Goal: Task Accomplishment & Management: Complete application form

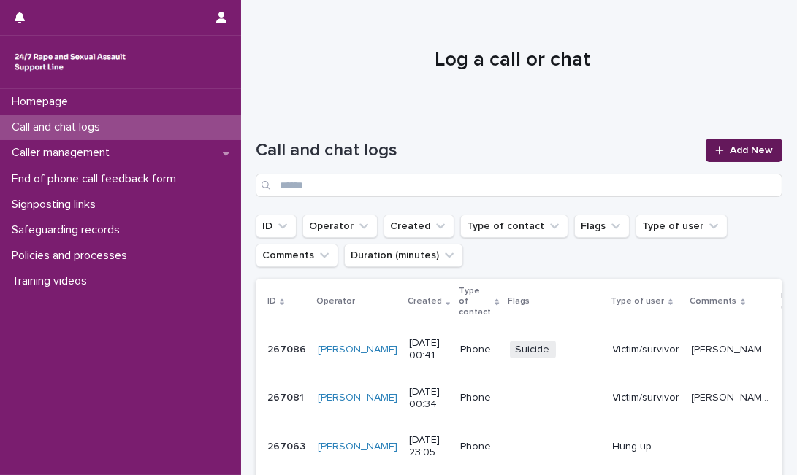
click at [715, 149] on icon at bounding box center [719, 150] width 9 height 10
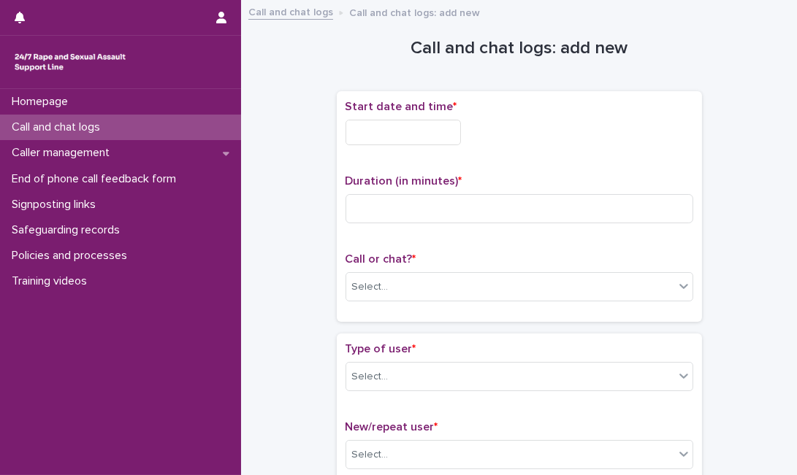
click at [459, 140] on input "text" at bounding box center [402, 133] width 115 height 26
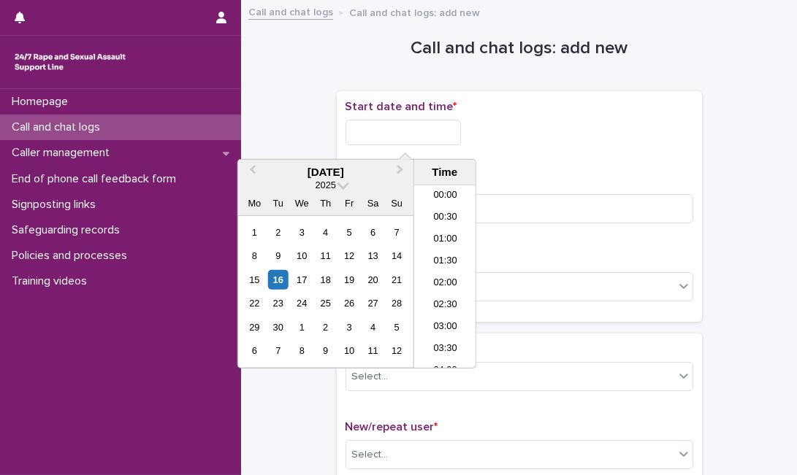
scroll to position [401, 0]
click at [278, 280] on div "16" at bounding box center [278, 280] width 20 height 20
click at [434, 132] on input "**********" at bounding box center [402, 133] width 115 height 26
type input "**********"
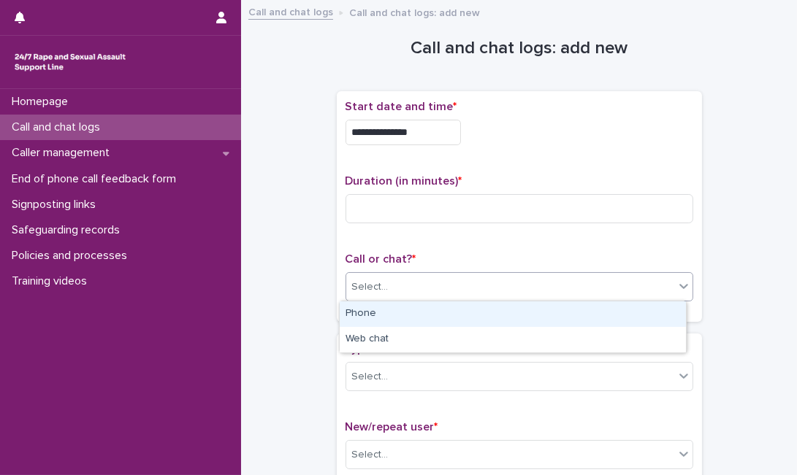
click at [513, 288] on div "Select..." at bounding box center [510, 287] width 328 height 24
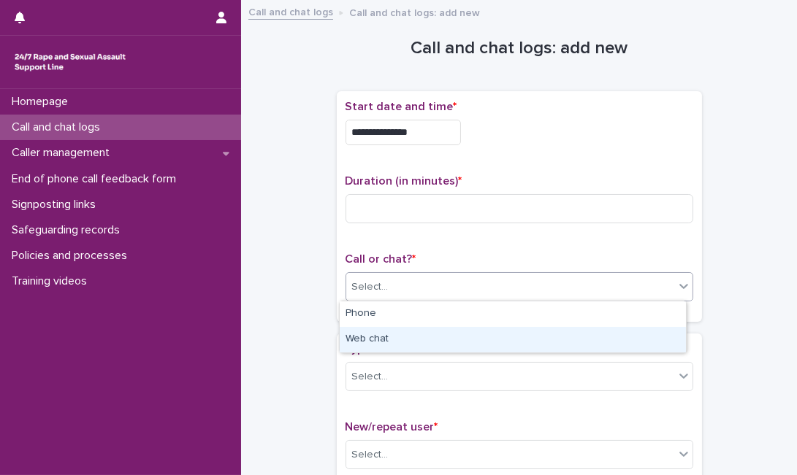
click at [467, 348] on div "Web chat" at bounding box center [513, 340] width 346 height 26
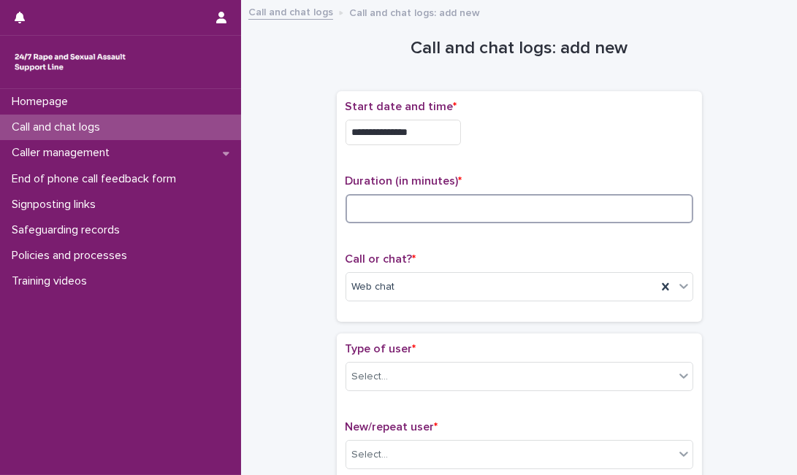
click at [565, 215] on input at bounding box center [519, 208] width 348 height 29
type input "*"
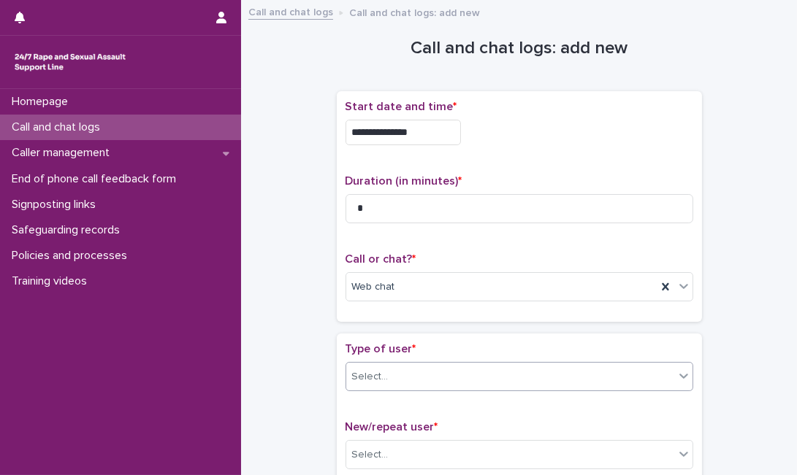
click at [415, 382] on div "Select..." at bounding box center [510, 377] width 328 height 24
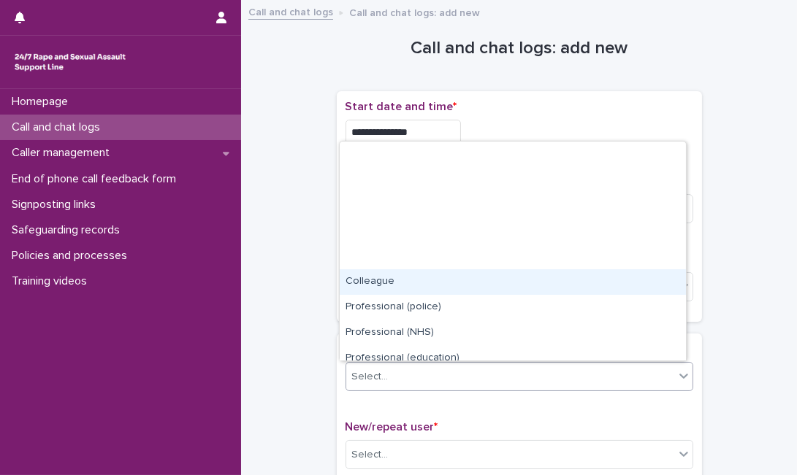
scroll to position [164, 0]
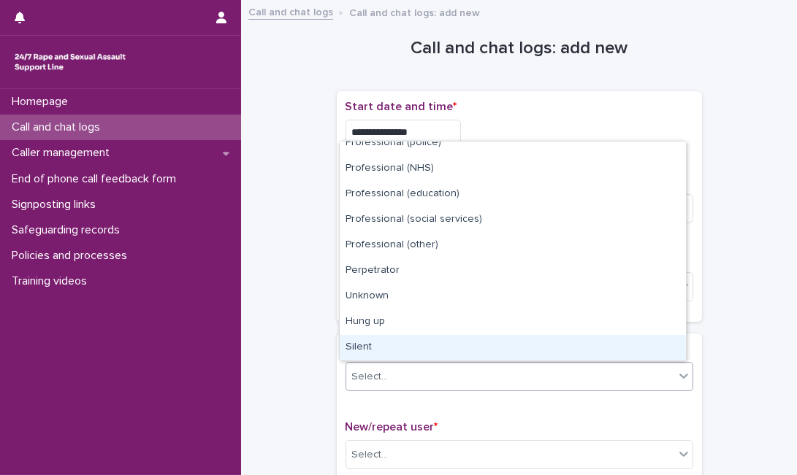
click at [605, 352] on div "Silent" at bounding box center [513, 348] width 346 height 26
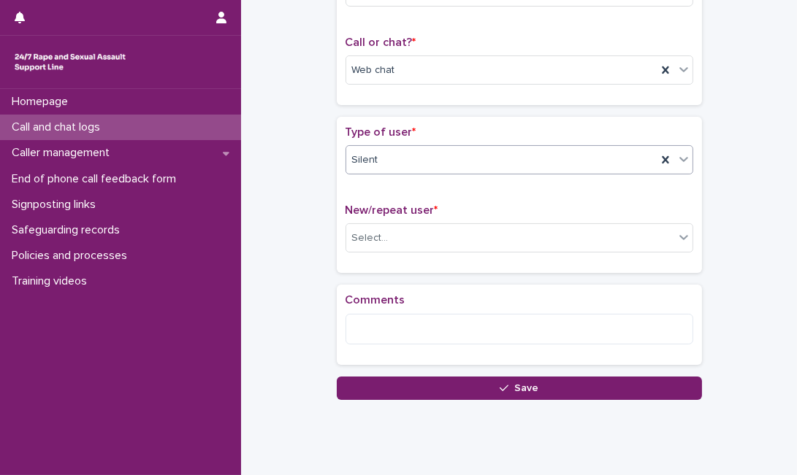
scroll to position [217, 0]
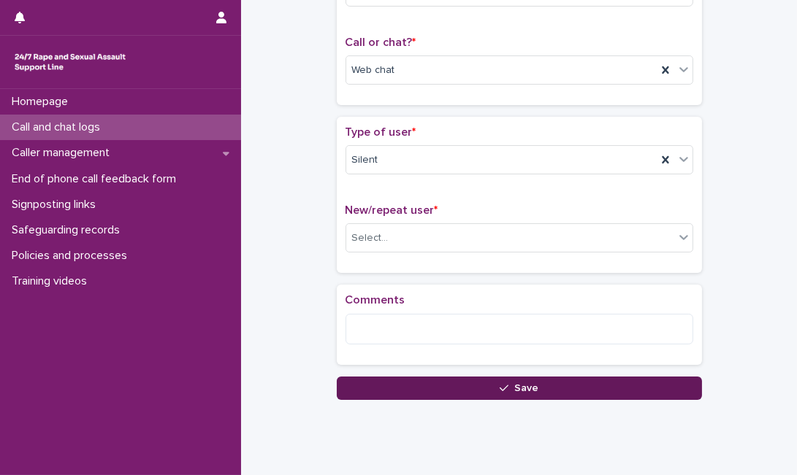
click at [419, 387] on button "Save" at bounding box center [519, 388] width 365 height 23
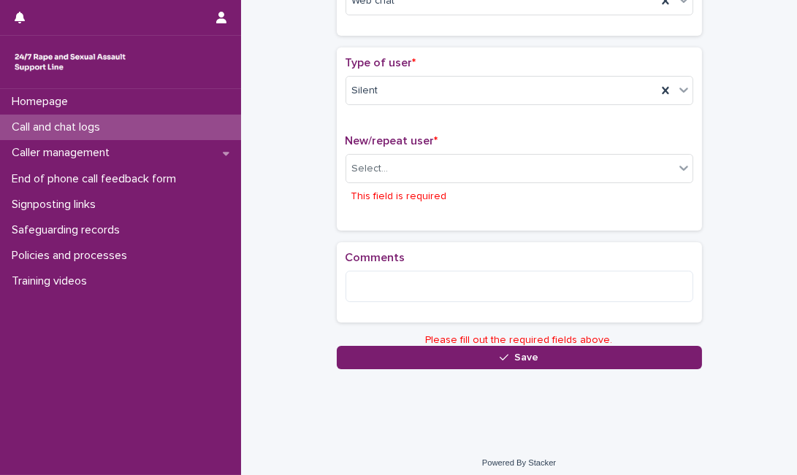
scroll to position [292, 0]
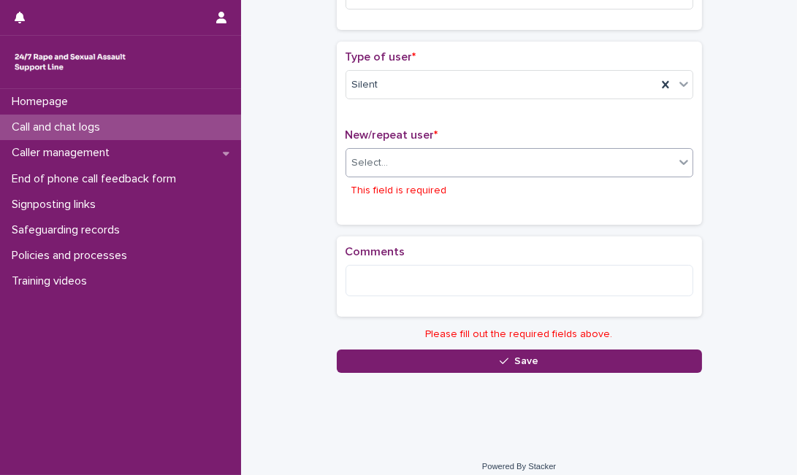
drag, startPoint x: 418, startPoint y: 176, endPoint x: 427, endPoint y: 167, distance: 12.4
click at [427, 167] on div "Select... This field is required" at bounding box center [519, 176] width 348 height 56
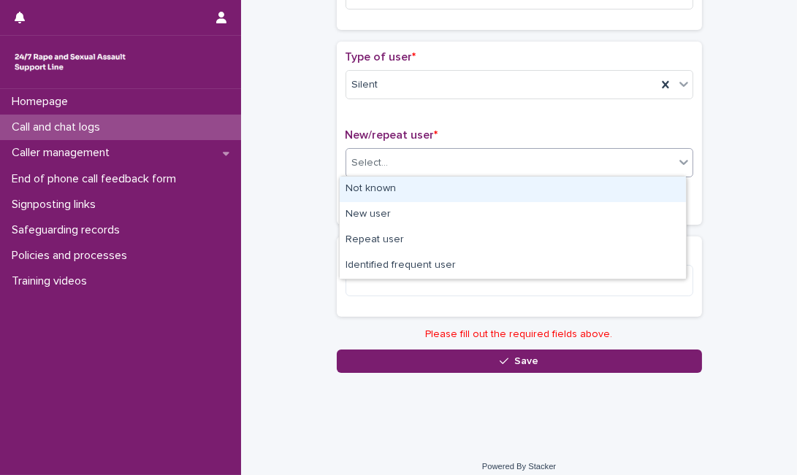
drag, startPoint x: 427, startPoint y: 167, endPoint x: 421, endPoint y: 184, distance: 17.8
click at [421, 184] on body "**********" at bounding box center [398, 237] width 797 height 475
click at [421, 184] on div "Not known" at bounding box center [513, 190] width 346 height 26
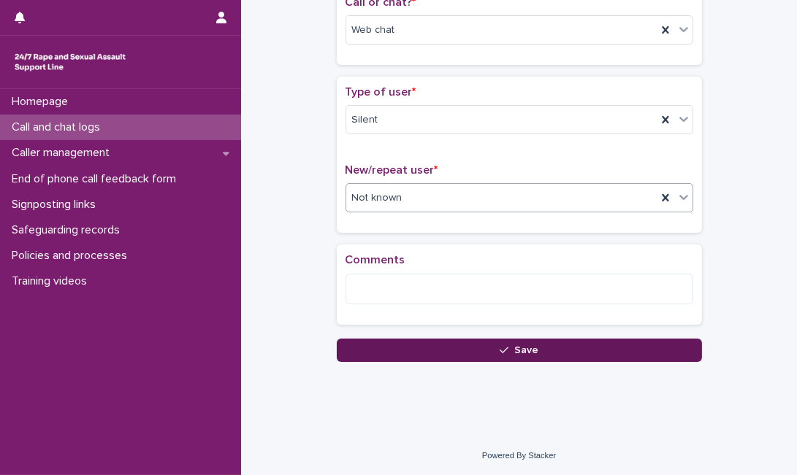
scroll to position [254, 0]
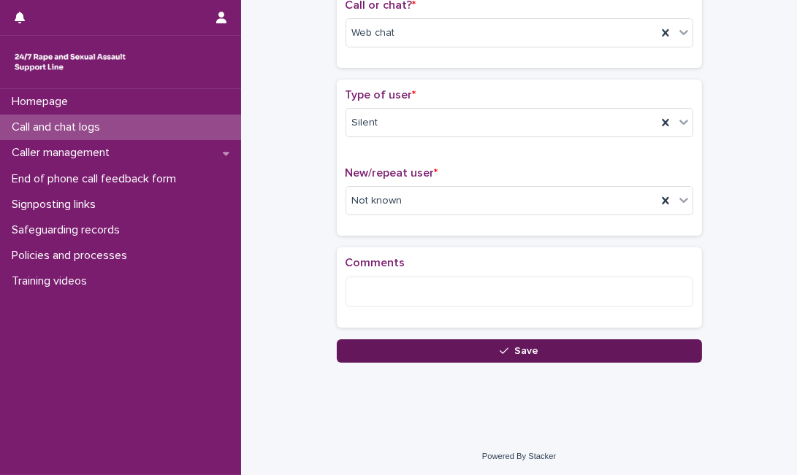
click at [369, 345] on button "Save" at bounding box center [519, 351] width 365 height 23
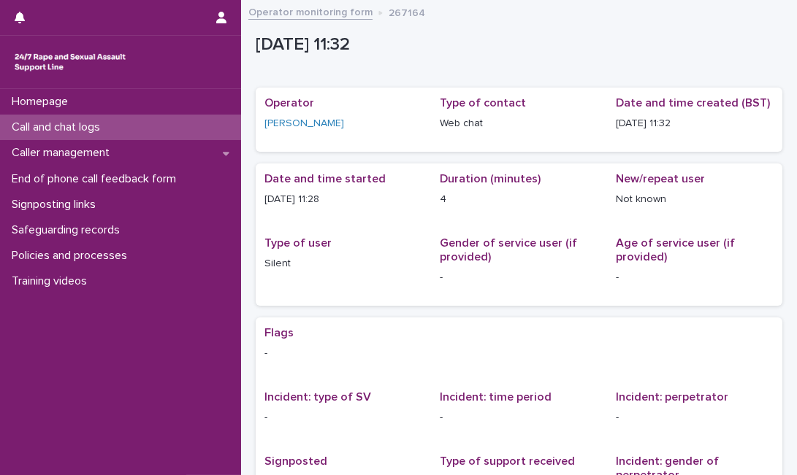
click at [138, 120] on div "Call and chat logs" at bounding box center [120, 128] width 241 height 26
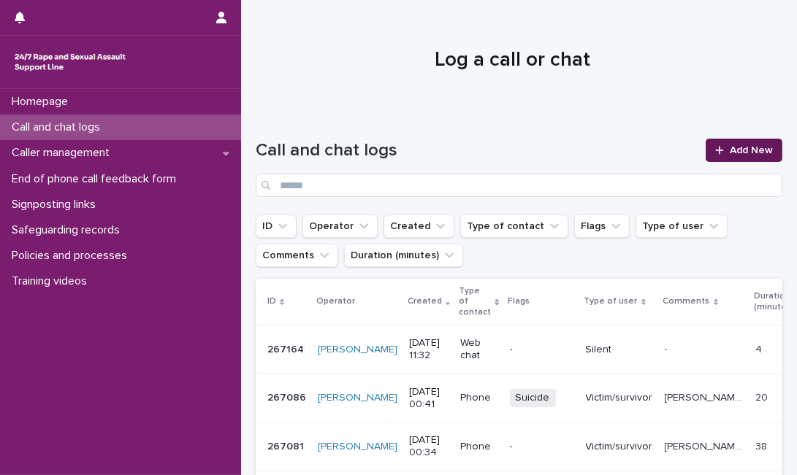
click at [735, 139] on link "Add New" at bounding box center [743, 150] width 77 height 23
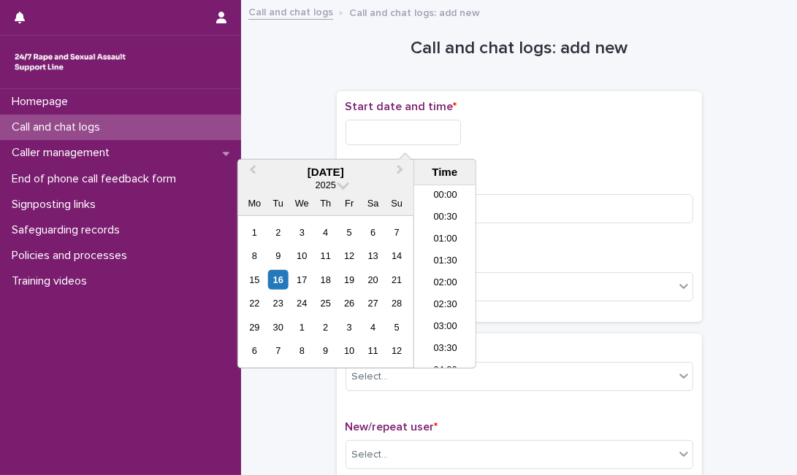
scroll to position [424, 0]
click at [424, 142] on input "text" at bounding box center [402, 133] width 115 height 26
click at [286, 276] on div "16" at bounding box center [278, 280] width 20 height 20
click at [449, 138] on input "**********" at bounding box center [402, 133] width 115 height 26
type input "**********"
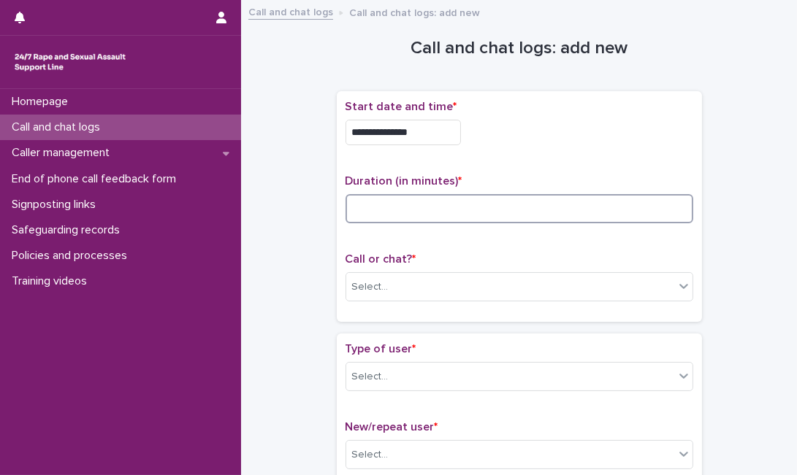
click at [496, 207] on input at bounding box center [519, 208] width 348 height 29
type input "*"
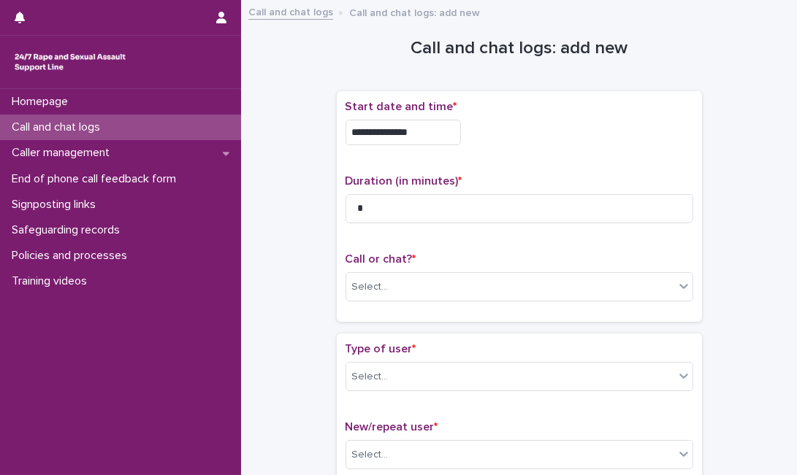
click at [452, 268] on div "Call or chat? * Select..." at bounding box center [519, 283] width 348 height 61
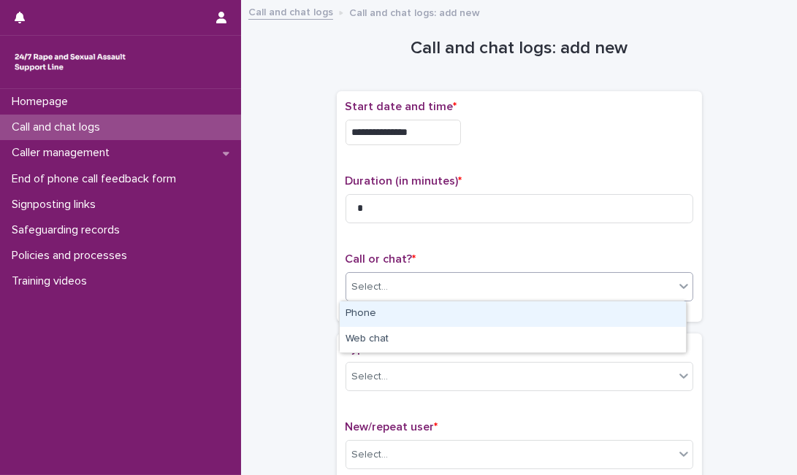
click at [446, 282] on div "Select..." at bounding box center [510, 287] width 328 height 24
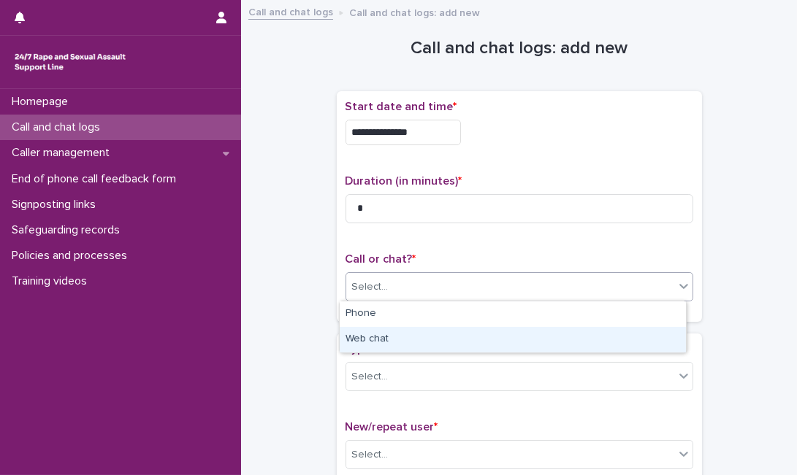
click at [448, 332] on div "Web chat" at bounding box center [513, 340] width 346 height 26
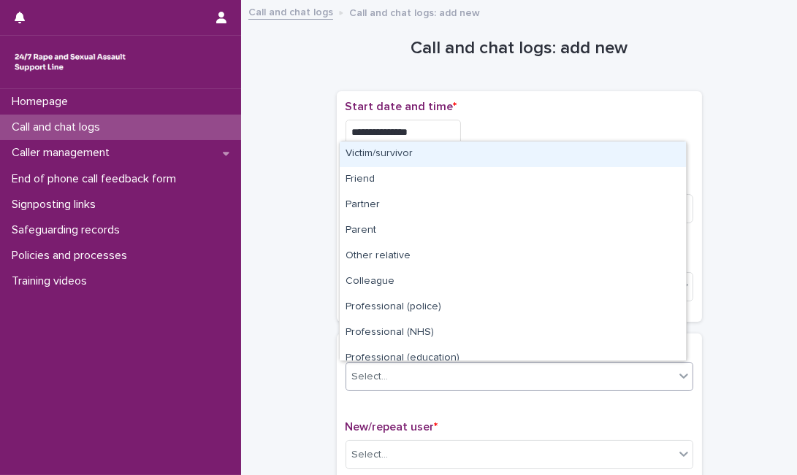
click at [446, 385] on div "Select..." at bounding box center [510, 377] width 328 height 24
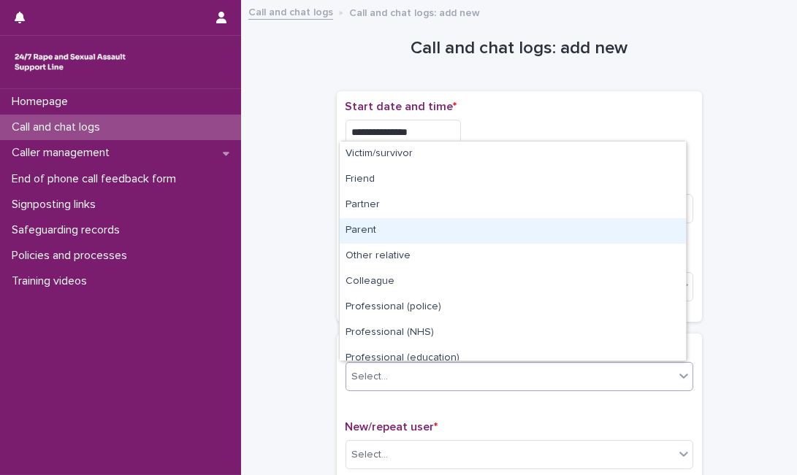
scroll to position [164, 0]
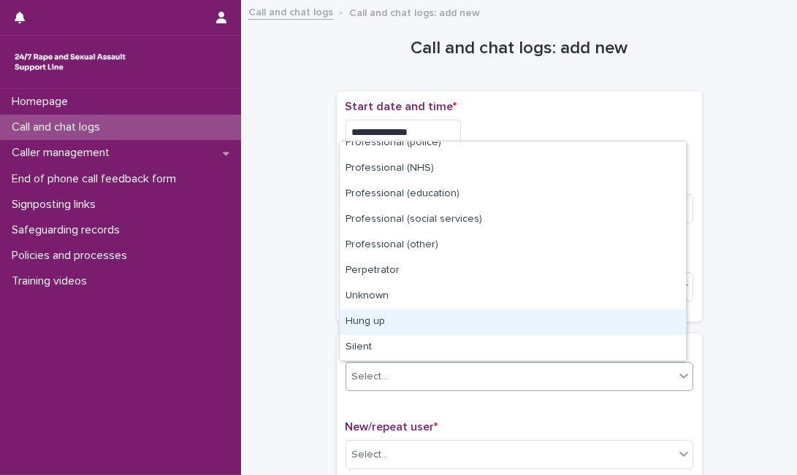
click at [610, 330] on div "Hung up" at bounding box center [513, 323] width 346 height 26
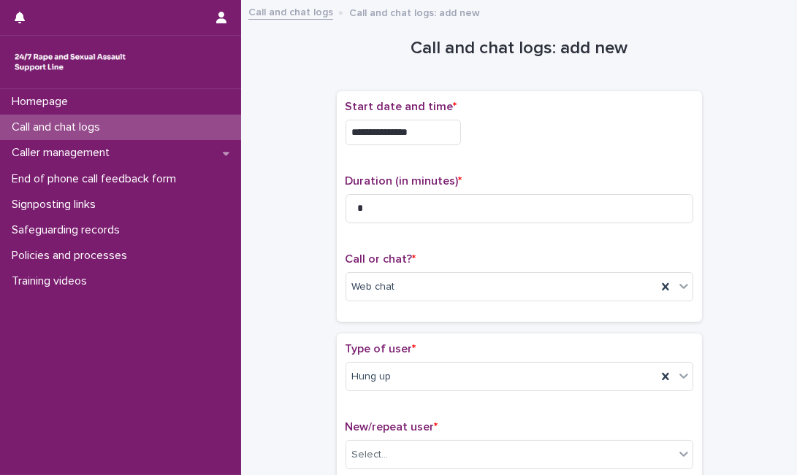
scroll to position [254, 0]
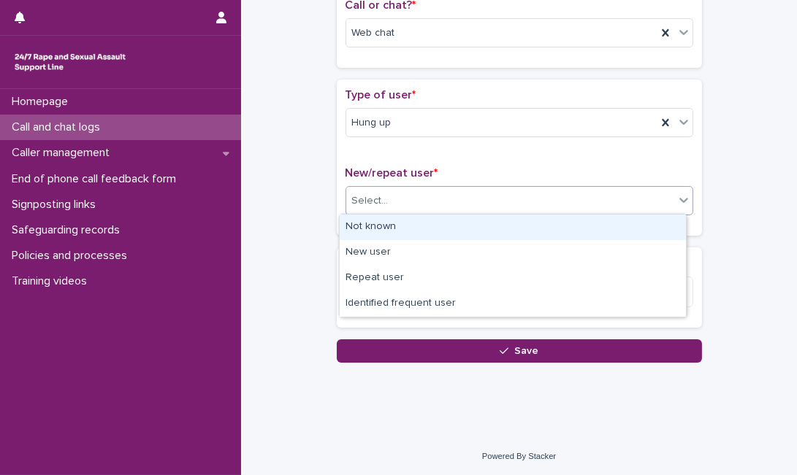
click at [513, 192] on div "Select..." at bounding box center [510, 201] width 328 height 24
click at [483, 217] on div "Not known" at bounding box center [513, 228] width 346 height 26
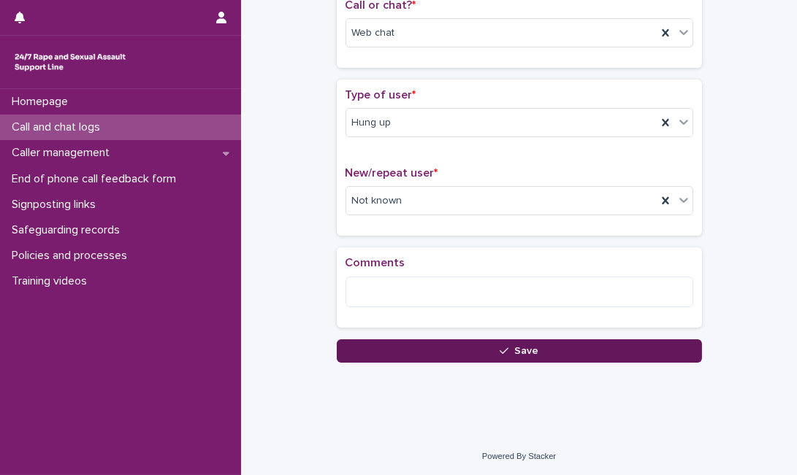
click at [437, 349] on button "Save" at bounding box center [519, 351] width 365 height 23
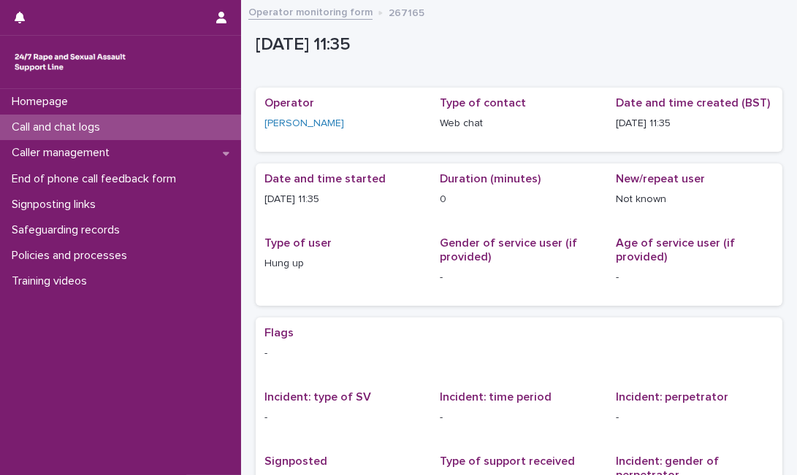
click at [437, 349] on p "-" at bounding box center [518, 353] width 509 height 15
click at [102, 134] on p "Call and chat logs" at bounding box center [59, 127] width 106 height 14
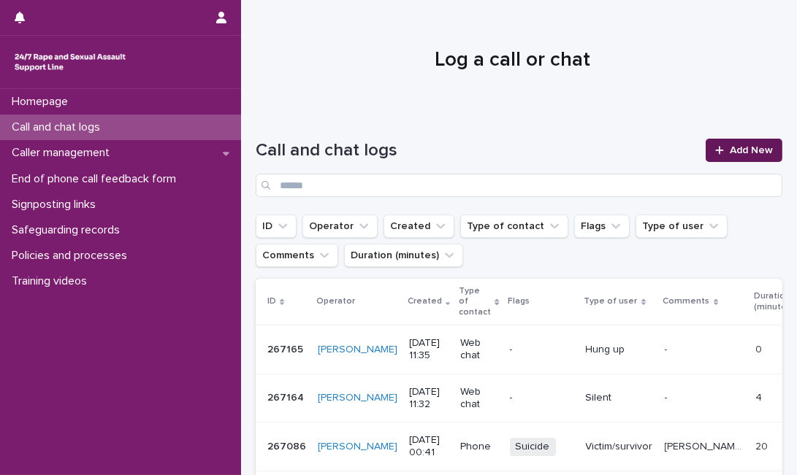
click at [730, 147] on span "Add New" at bounding box center [751, 150] width 43 height 10
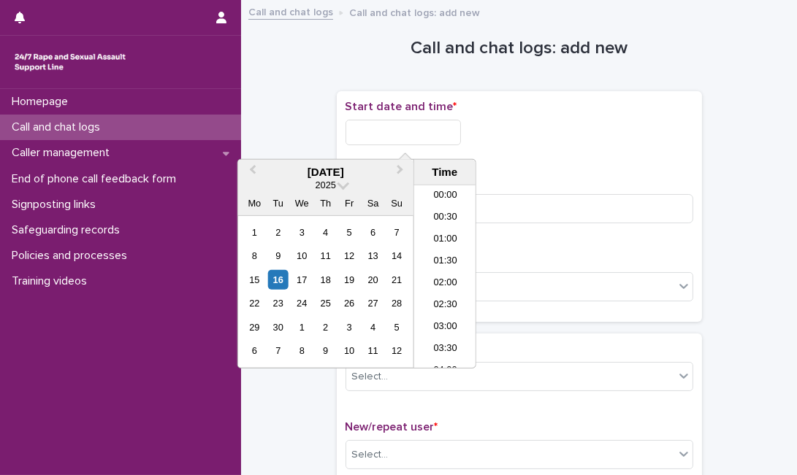
scroll to position [424, 0]
click at [371, 136] on input "text" at bounding box center [402, 133] width 115 height 26
click at [283, 278] on div "16" at bounding box center [278, 280] width 20 height 20
click at [432, 142] on input "**********" at bounding box center [402, 133] width 115 height 26
type input "**********"
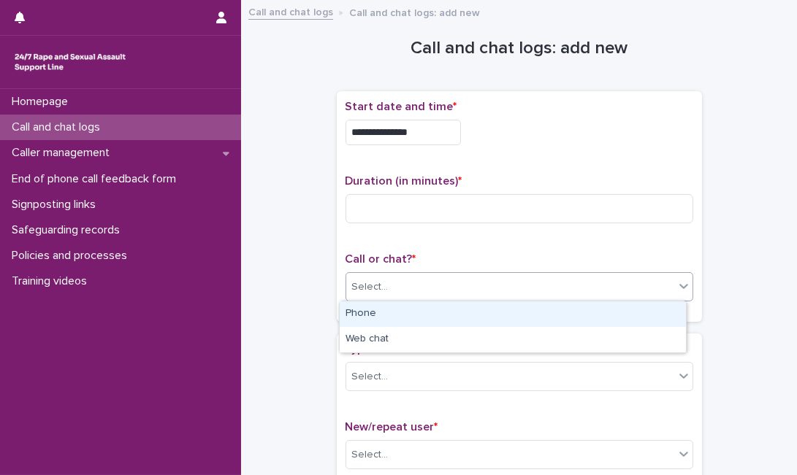
click at [551, 296] on div "Select..." at bounding box center [510, 287] width 328 height 24
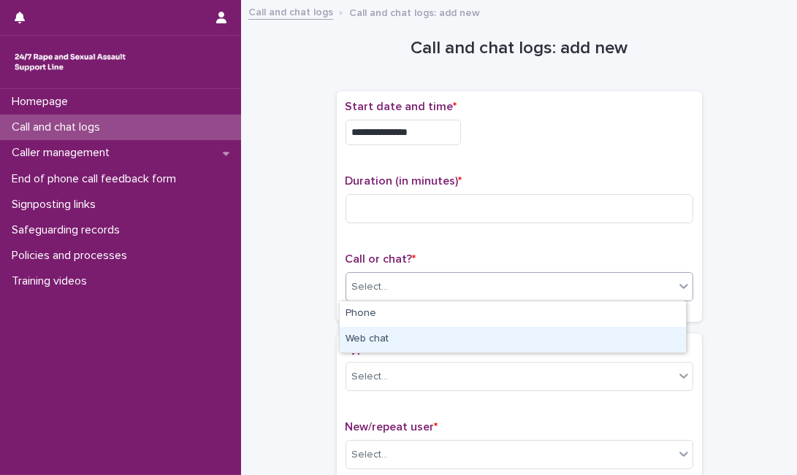
click at [522, 340] on div "Web chat" at bounding box center [513, 340] width 346 height 26
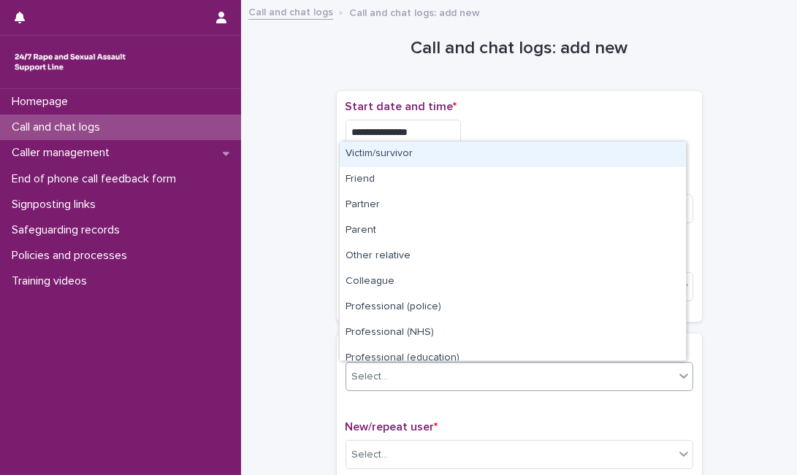
click at [416, 379] on div "Select..." at bounding box center [510, 377] width 328 height 24
click at [530, 151] on div "Victim/survivor" at bounding box center [513, 155] width 346 height 26
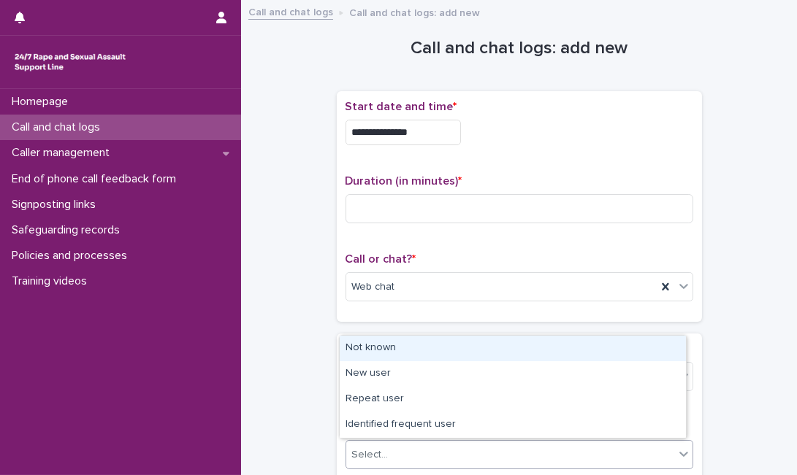
click at [421, 465] on div "Select..." at bounding box center [510, 455] width 328 height 24
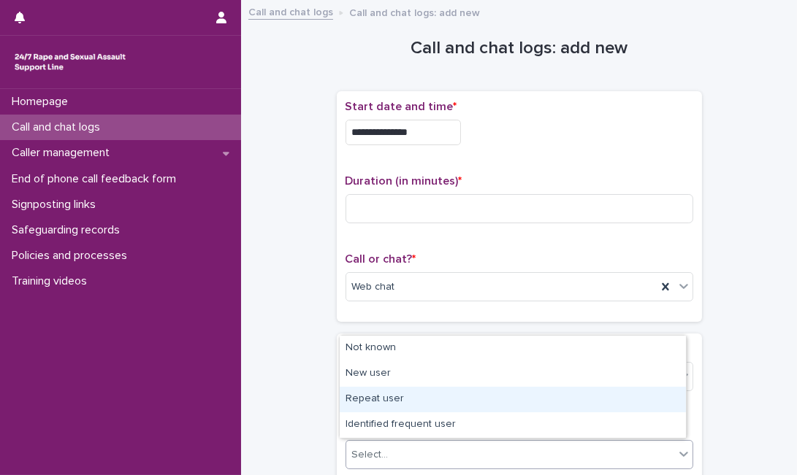
click at [426, 407] on div "Repeat user" at bounding box center [513, 400] width 346 height 26
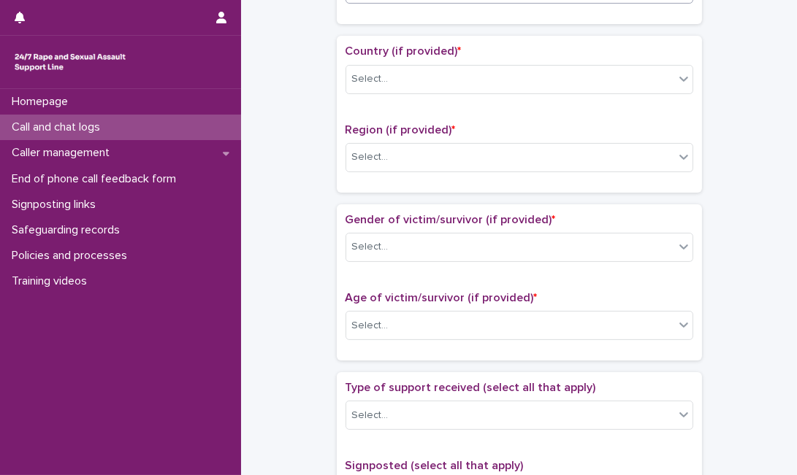
scroll to position [483, 0]
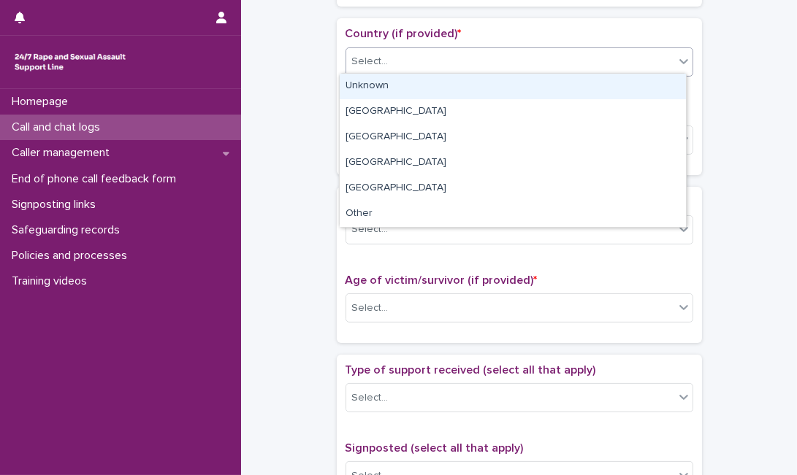
click at [675, 60] on div at bounding box center [684, 61] width 18 height 26
click at [644, 86] on div "Unknown" at bounding box center [513, 87] width 346 height 26
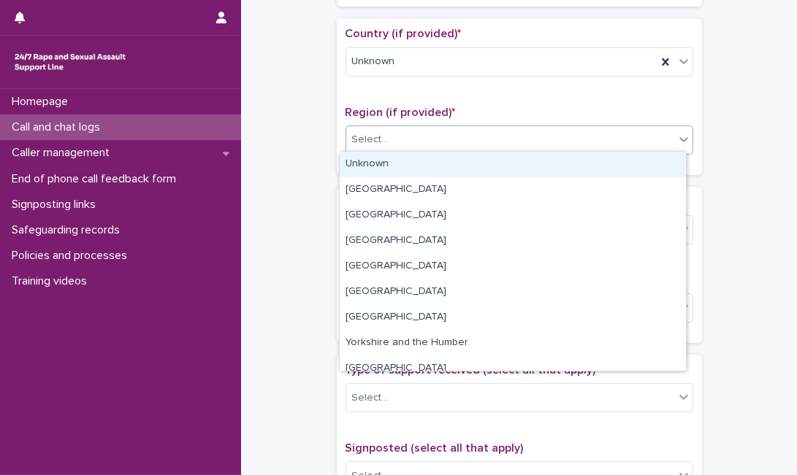
drag, startPoint x: 596, startPoint y: 134, endPoint x: 556, endPoint y: 160, distance: 47.6
click at [556, 160] on body "**********" at bounding box center [398, 237] width 797 height 475
click at [556, 160] on div "Unknown" at bounding box center [513, 165] width 346 height 26
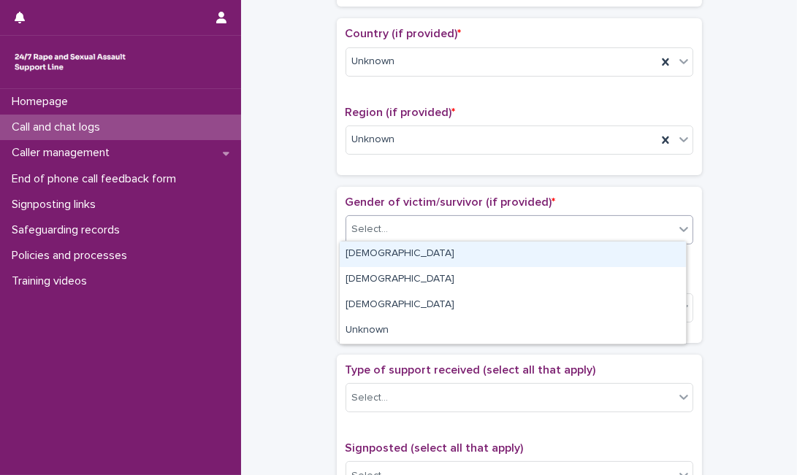
click at [521, 231] on div "Select..." at bounding box center [510, 230] width 328 height 24
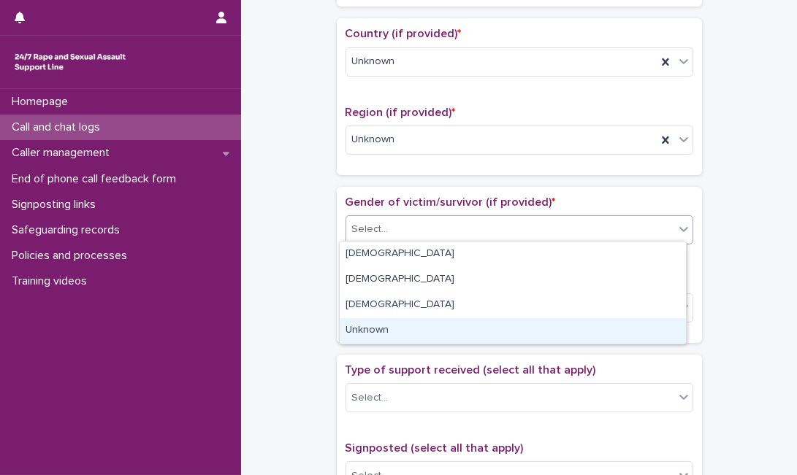
click at [487, 330] on div "Unknown" at bounding box center [513, 331] width 346 height 26
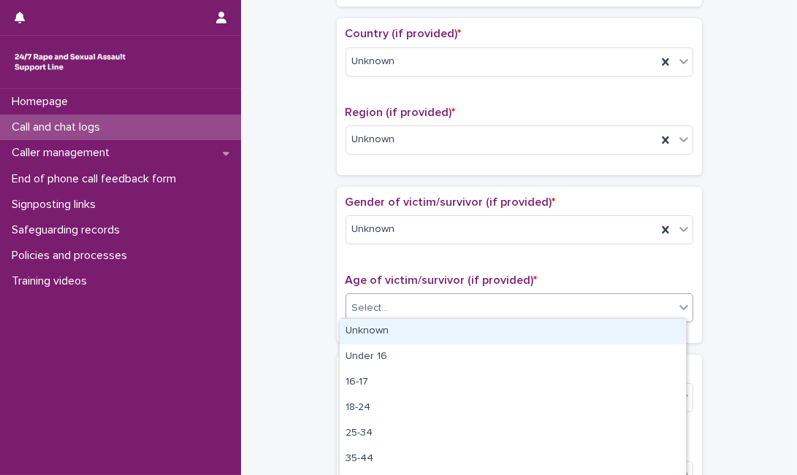
drag, startPoint x: 510, startPoint y: 293, endPoint x: 489, endPoint y: 340, distance: 52.3
click at [489, 340] on body "**********" at bounding box center [398, 237] width 797 height 475
click at [489, 340] on div "Unknown" at bounding box center [513, 332] width 346 height 26
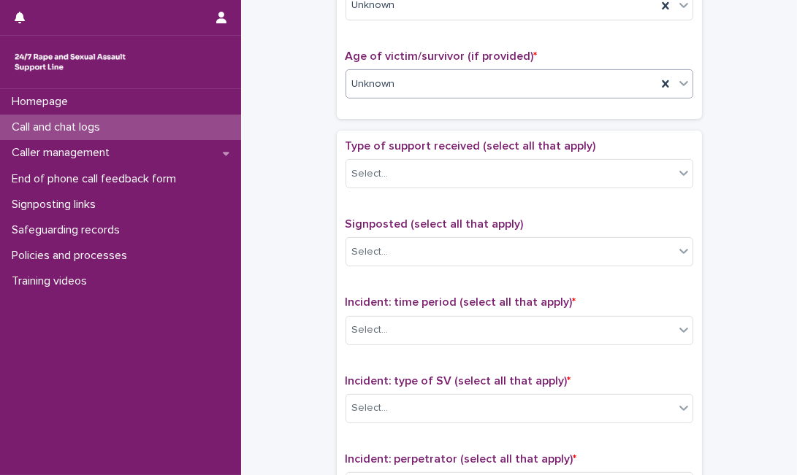
scroll to position [734, 0]
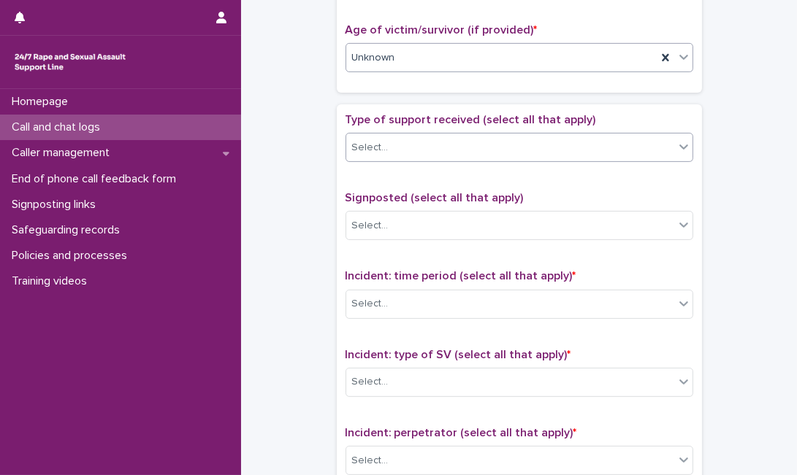
click at [573, 148] on div "Select..." at bounding box center [510, 148] width 328 height 24
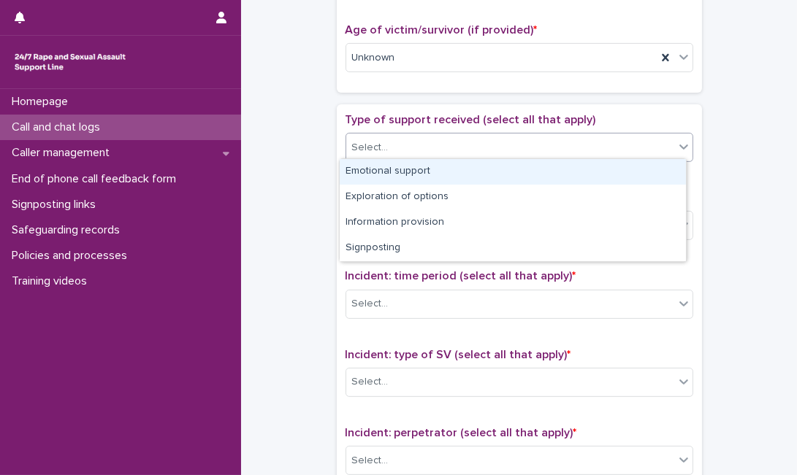
click at [542, 179] on div "Emotional support" at bounding box center [513, 172] width 346 height 26
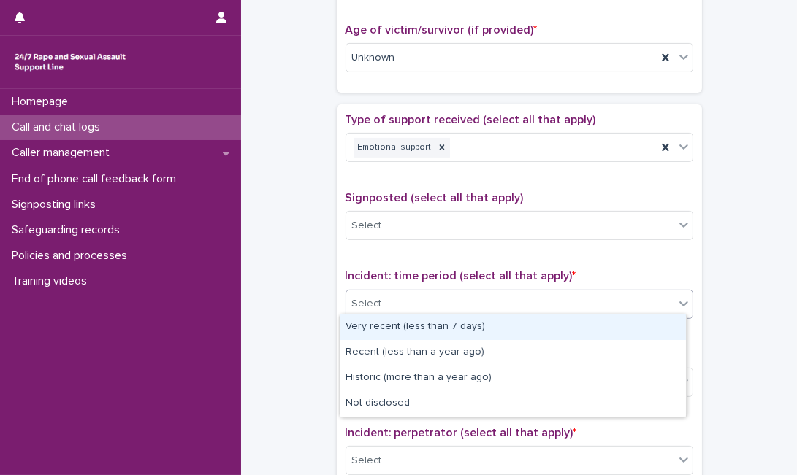
click at [477, 308] on div "Select..." at bounding box center [510, 304] width 328 height 24
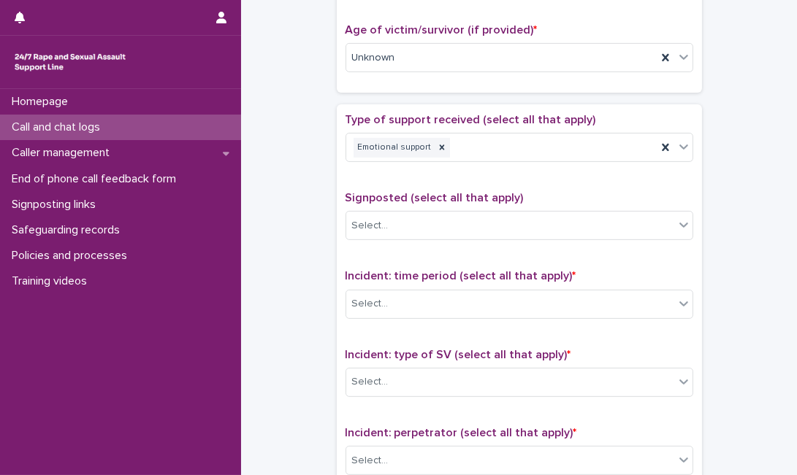
click at [683, 251] on div "Type of support received (select all that apply) Emotional support Signposted (…" at bounding box center [519, 418] width 348 height 610
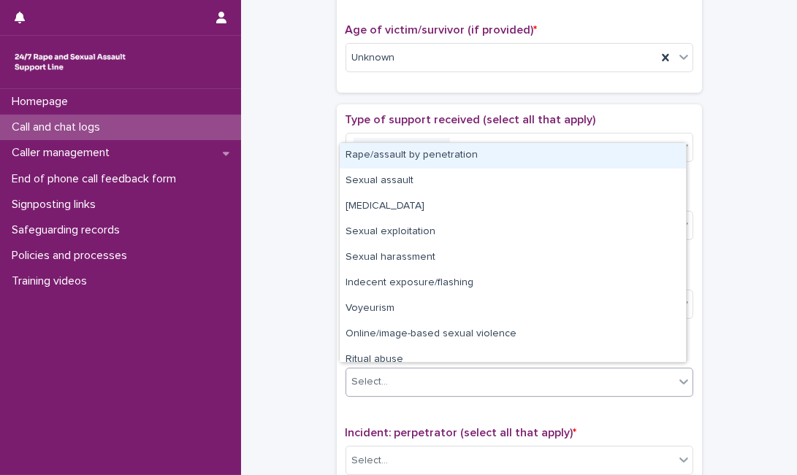
click at [485, 372] on div "Select..." at bounding box center [510, 382] width 328 height 24
click at [542, 160] on div "Rape/assault by penetration" at bounding box center [513, 156] width 346 height 26
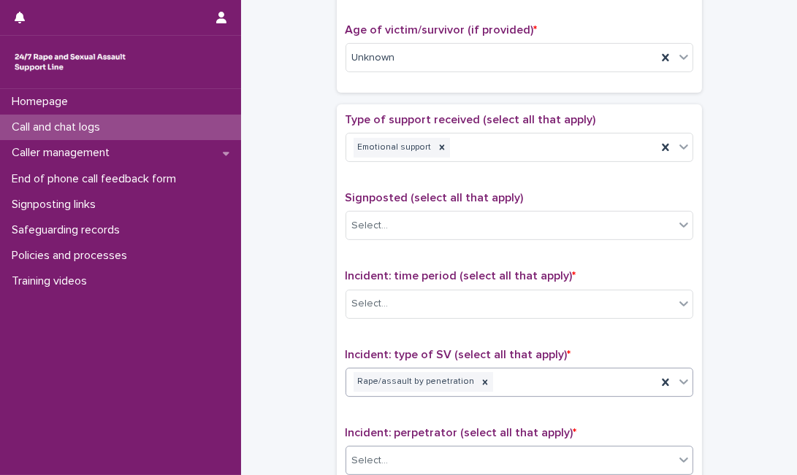
click at [394, 450] on div "Select..." at bounding box center [510, 461] width 328 height 24
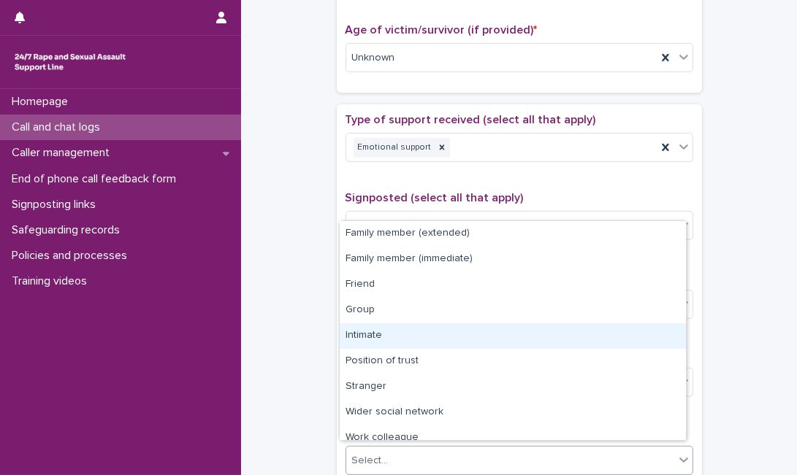
click at [425, 326] on div "Intimate" at bounding box center [513, 336] width 346 height 26
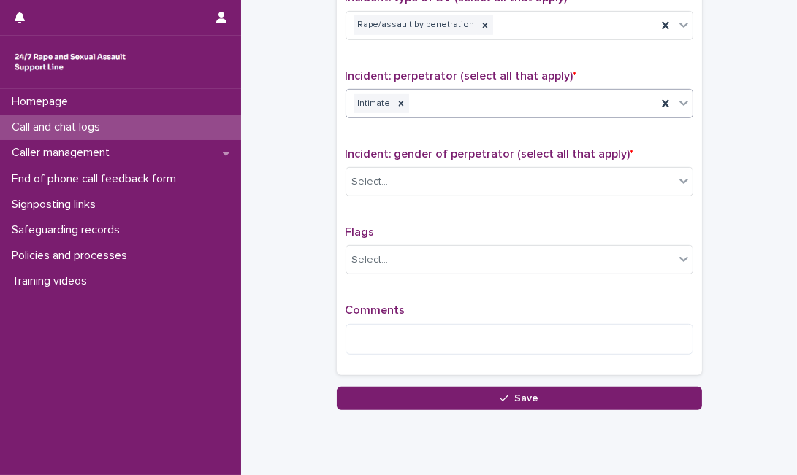
scroll to position [1093, 0]
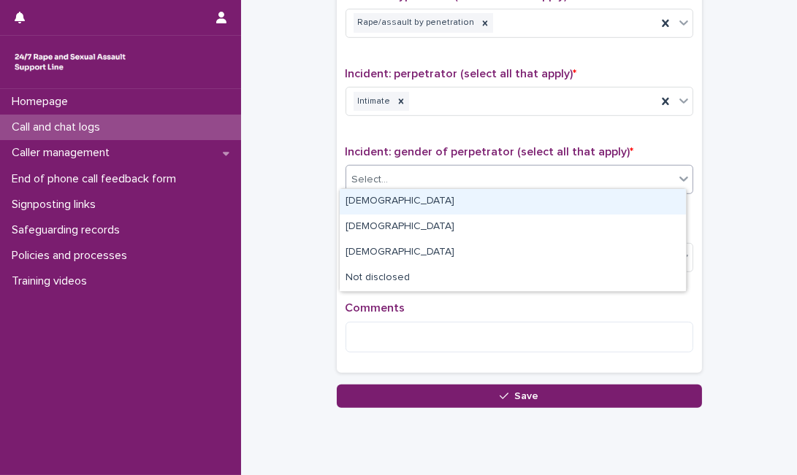
click at [648, 181] on div "Select..." at bounding box center [510, 180] width 328 height 24
click at [582, 199] on div "[DEMOGRAPHIC_DATA]" at bounding box center [513, 202] width 346 height 26
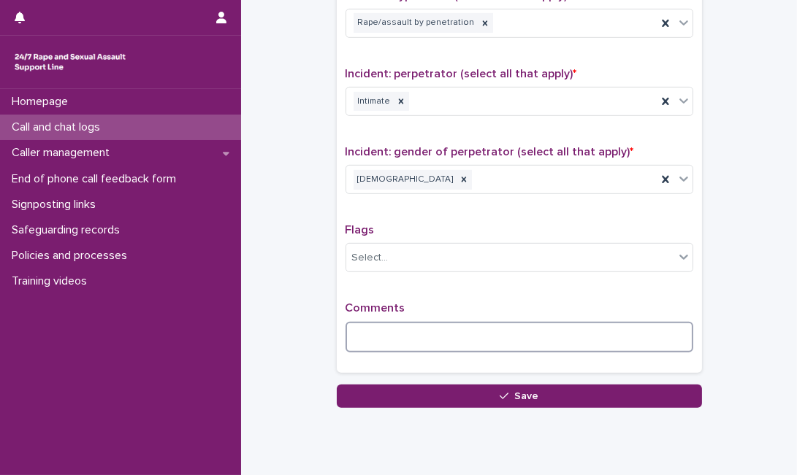
click at [397, 326] on textarea at bounding box center [519, 337] width 348 height 31
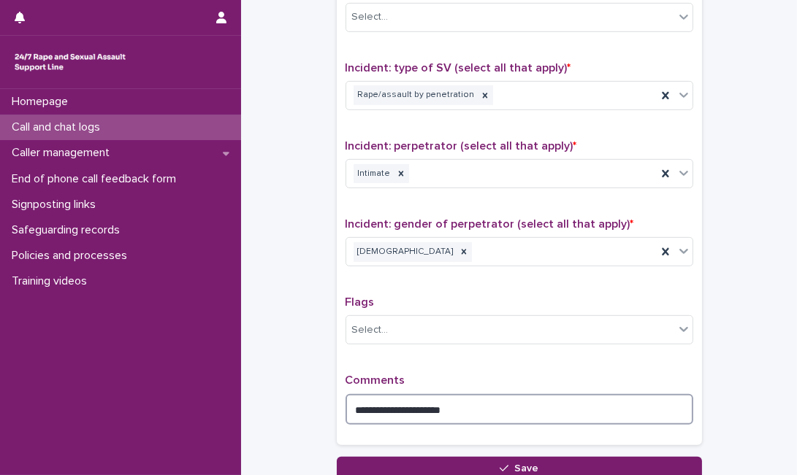
scroll to position [995, 0]
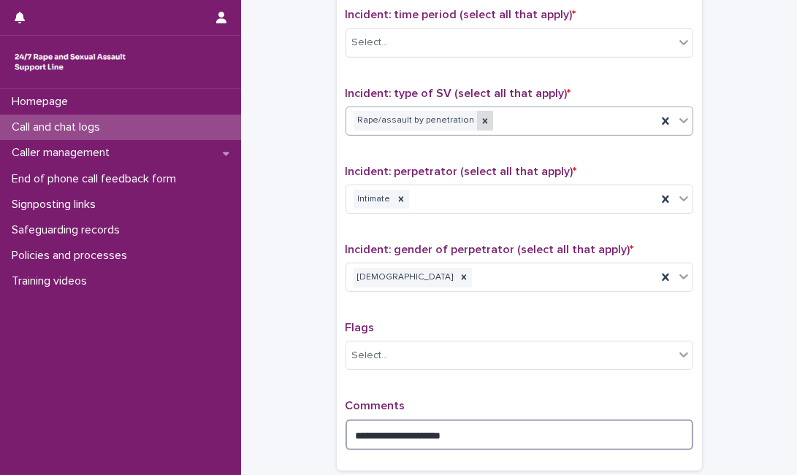
click at [480, 116] on icon at bounding box center [485, 121] width 10 height 10
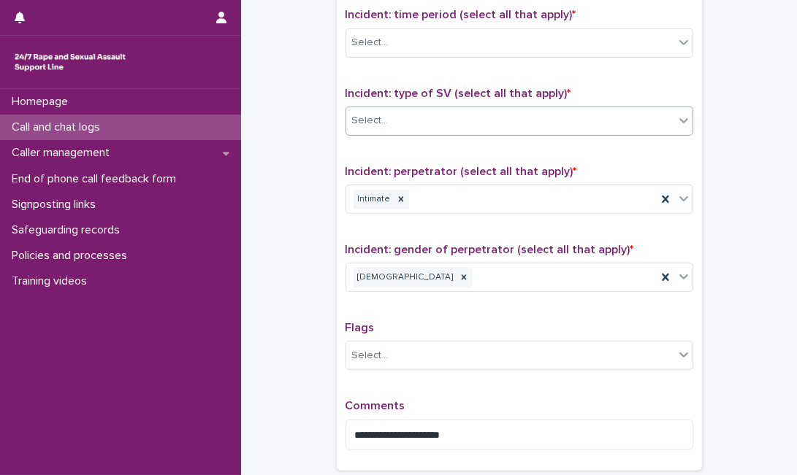
scroll to position [1133, 0]
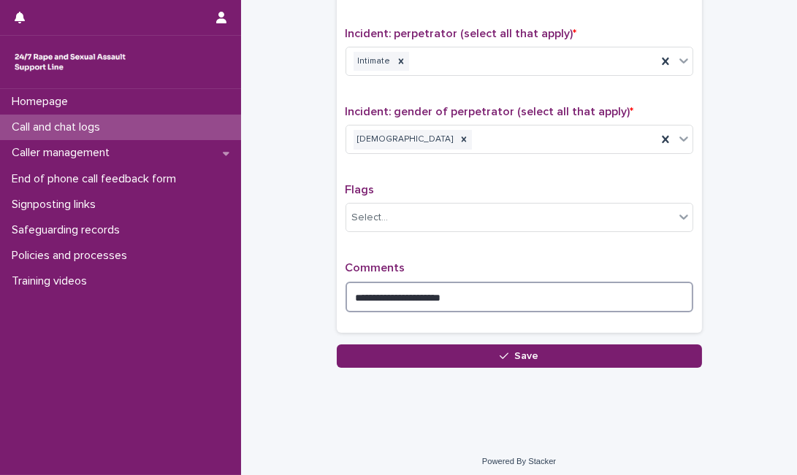
click at [611, 294] on textarea "**********" at bounding box center [519, 297] width 348 height 31
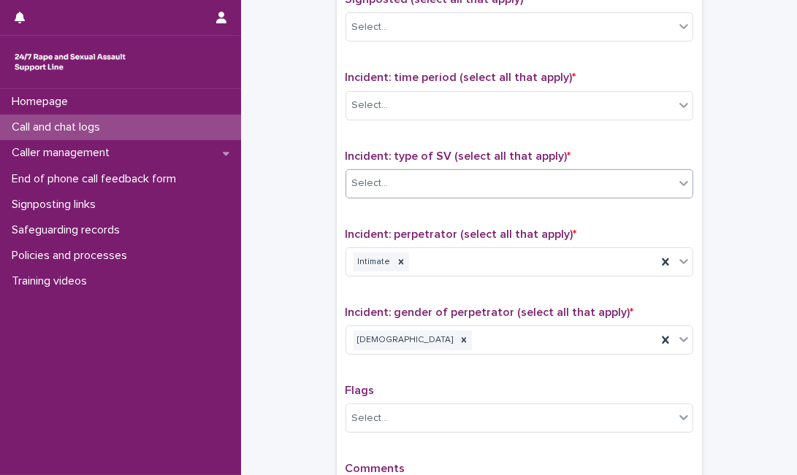
scroll to position [928, 0]
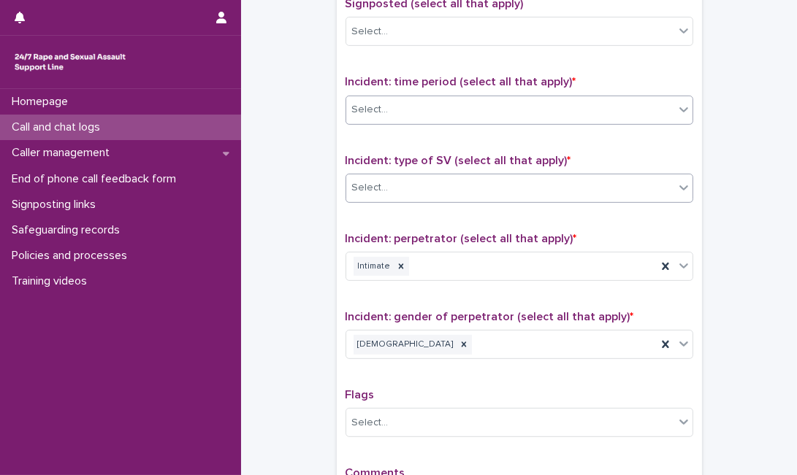
type textarea "**********"
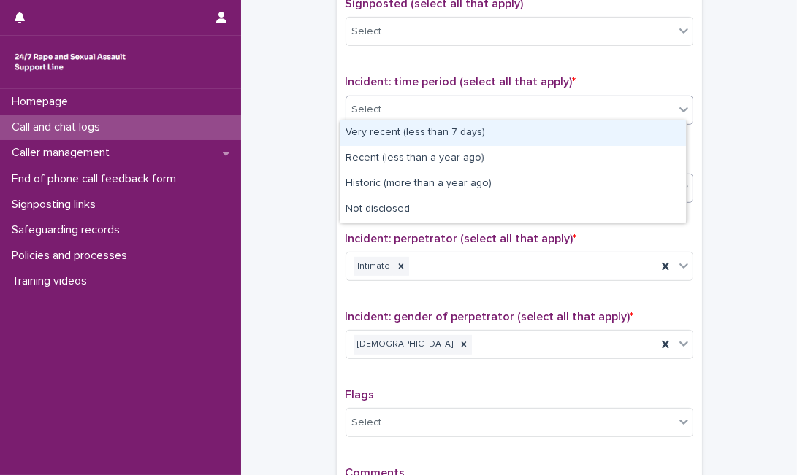
click at [602, 102] on div "Select..." at bounding box center [510, 110] width 328 height 24
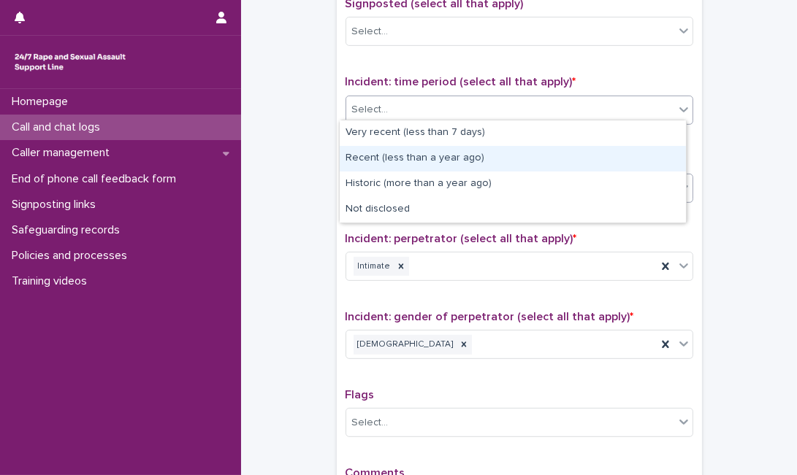
click at [561, 163] on div "Recent (less than a year ago)" at bounding box center [513, 159] width 346 height 26
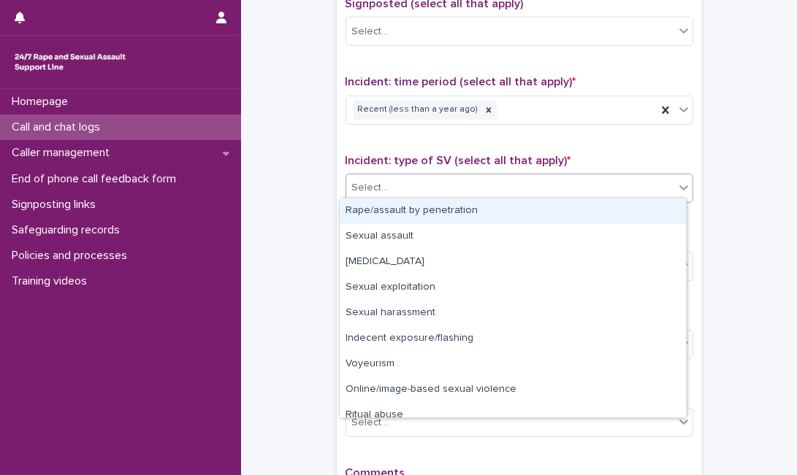
click at [537, 179] on div "Select..." at bounding box center [510, 188] width 328 height 24
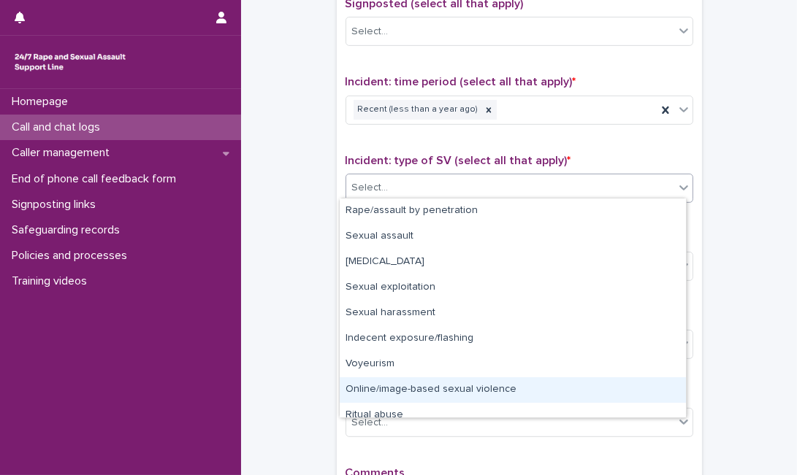
scroll to position [36, 0]
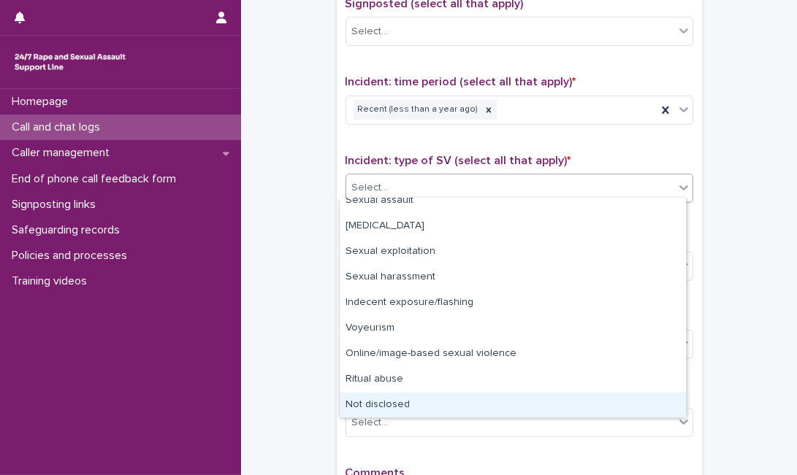
click at [629, 400] on div "Not disclosed" at bounding box center [513, 406] width 346 height 26
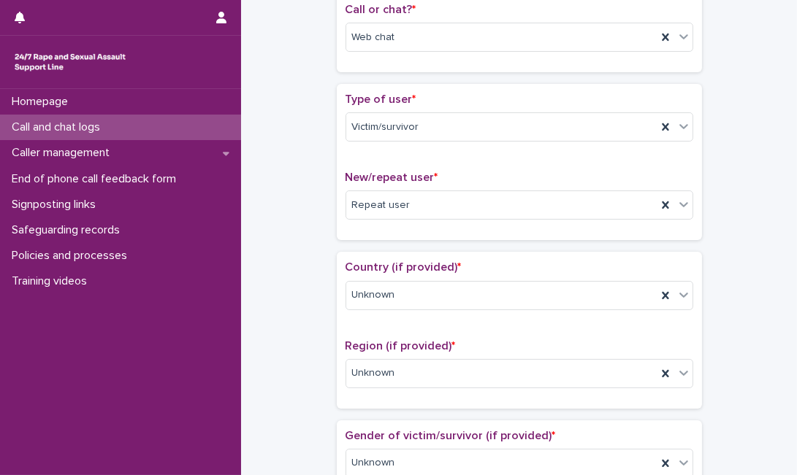
scroll to position [0, 0]
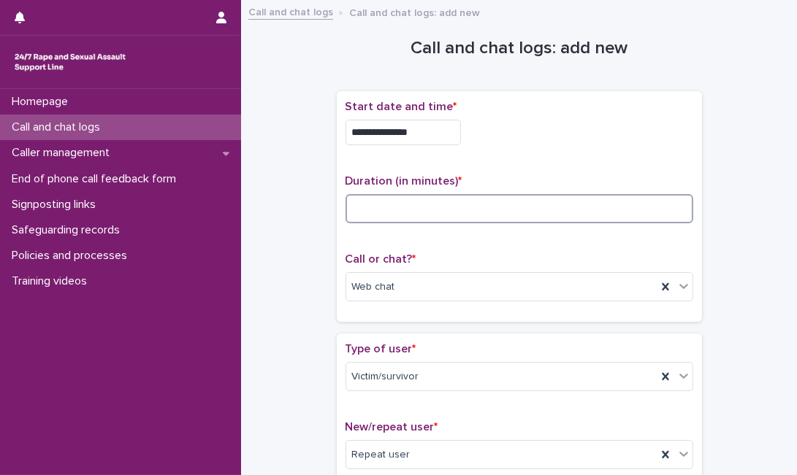
click at [575, 218] on input at bounding box center [519, 208] width 348 height 29
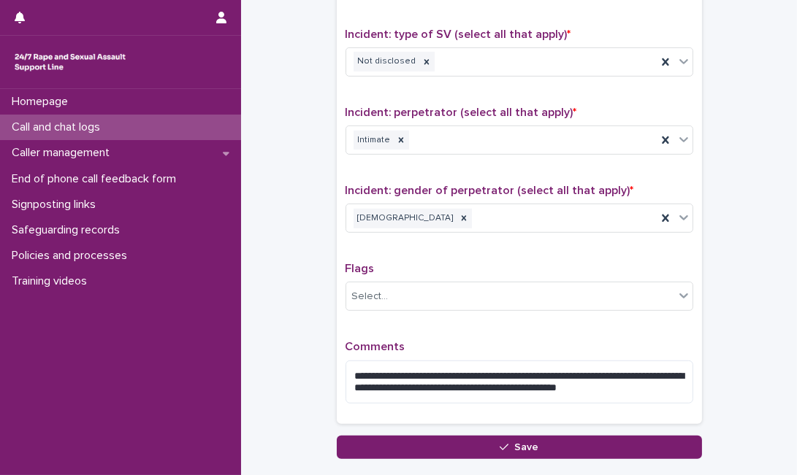
scroll to position [1057, 0]
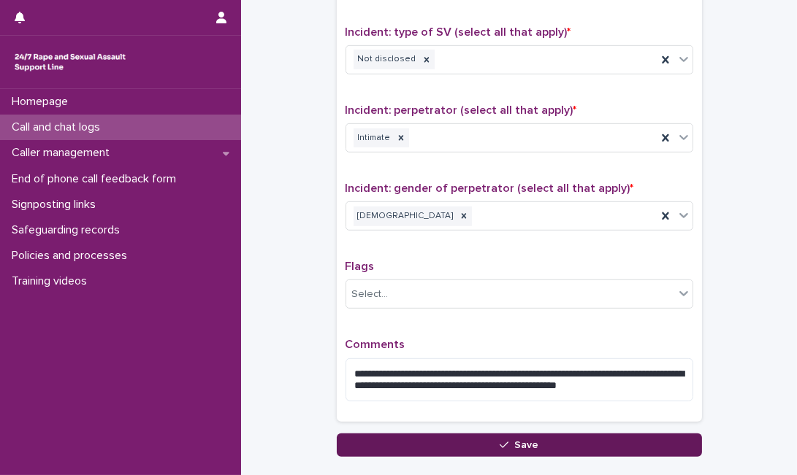
type input "**"
click at [616, 447] on button "Save" at bounding box center [519, 445] width 365 height 23
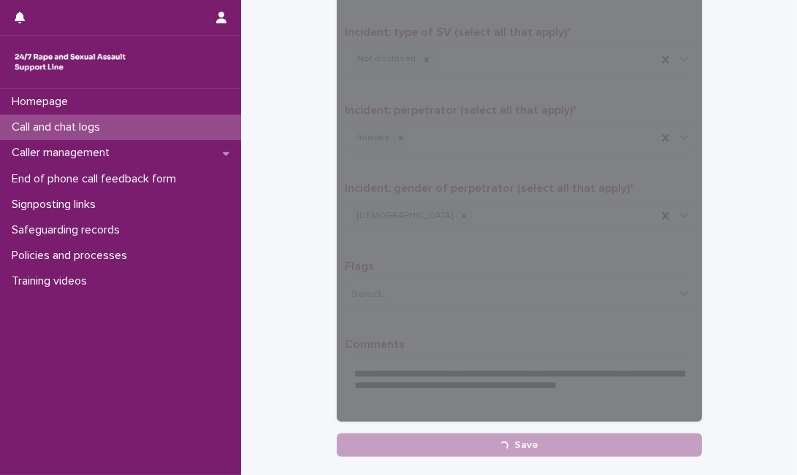
click at [102, 120] on div "Call and chat logs" at bounding box center [120, 128] width 241 height 26
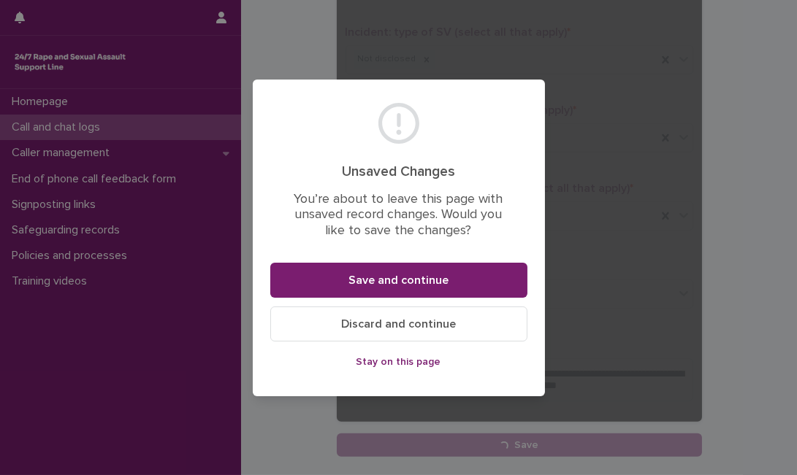
click at [370, 362] on span "Stay on this page" at bounding box center [398, 362] width 85 height 10
